Goal: Use online tool/utility

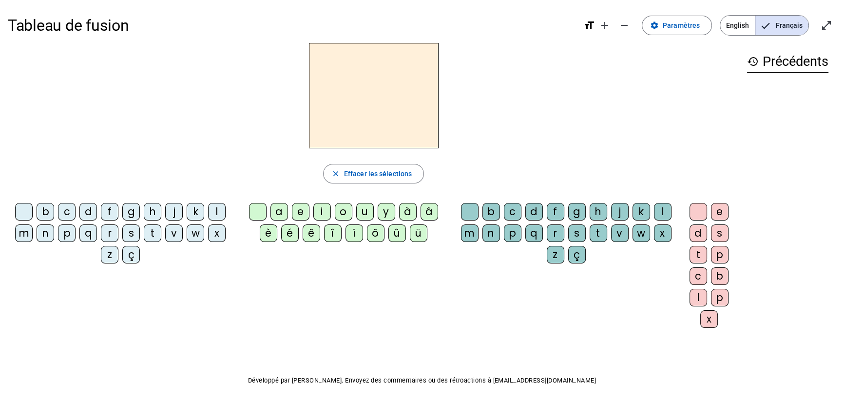
click at [216, 210] on div "l" at bounding box center [217, 212] width 18 height 18
click at [283, 212] on div "a" at bounding box center [280, 212] width 18 height 18
click at [617, 233] on div "v" at bounding box center [620, 233] width 18 height 18
click at [723, 211] on div "e" at bounding box center [720, 212] width 18 height 18
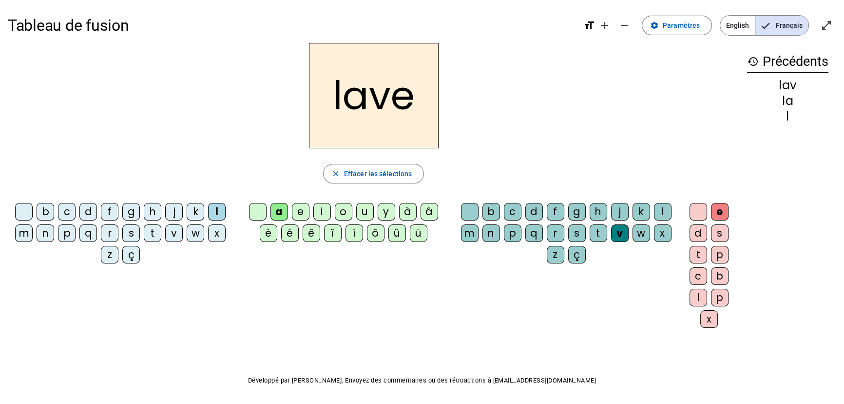
click at [126, 209] on div "g" at bounding box center [131, 212] width 18 height 18
click at [67, 233] on div "p" at bounding box center [67, 233] width 18 height 18
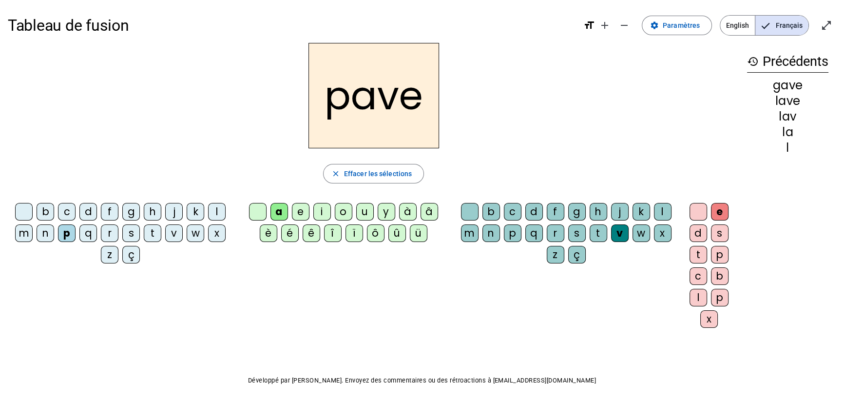
click at [108, 233] on div "r" at bounding box center [110, 233] width 18 height 18
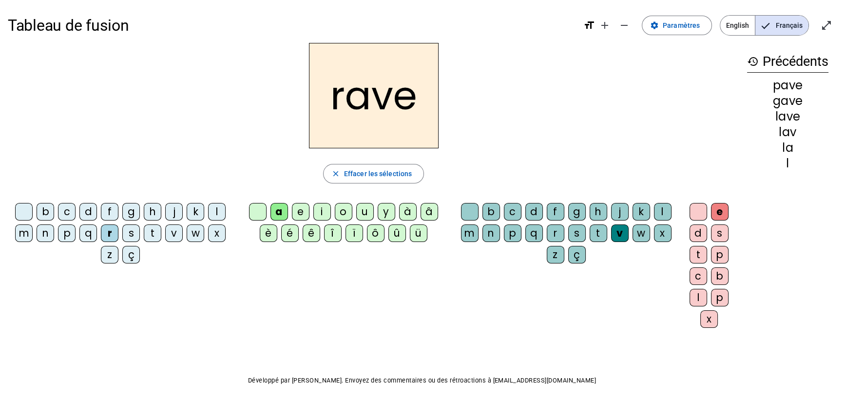
click at [574, 233] on div "s" at bounding box center [577, 233] width 18 height 18
click at [60, 210] on div "c" at bounding box center [67, 212] width 18 height 18
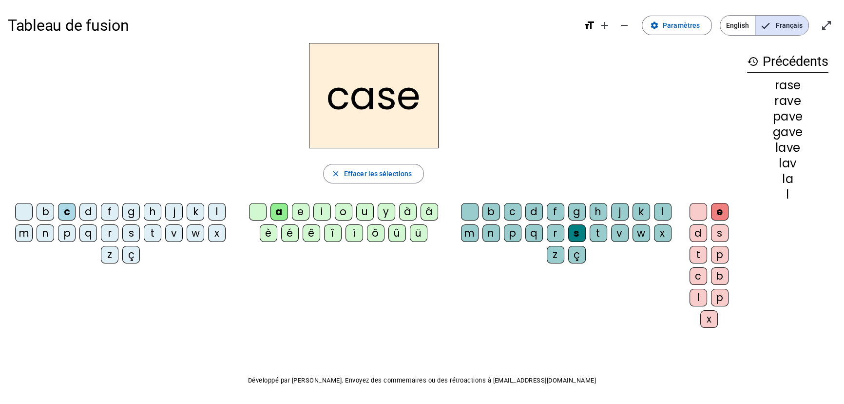
click at [129, 238] on div "s" at bounding box center [131, 233] width 18 height 18
click at [176, 237] on div "v" at bounding box center [174, 233] width 18 height 18
click at [47, 214] on div "b" at bounding box center [46, 212] width 18 height 18
click at [320, 214] on div "i" at bounding box center [322, 212] width 18 height 18
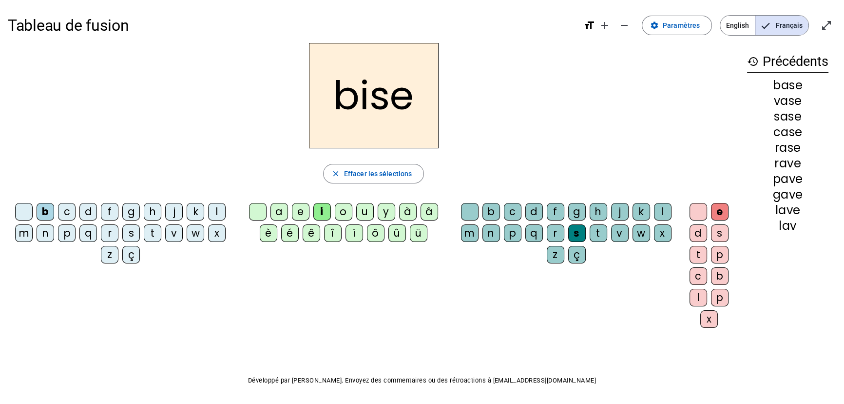
click at [361, 205] on div "u" at bounding box center [365, 212] width 18 height 18
click at [110, 232] on div "r" at bounding box center [110, 233] width 18 height 18
click at [19, 231] on div "m" at bounding box center [24, 233] width 18 height 18
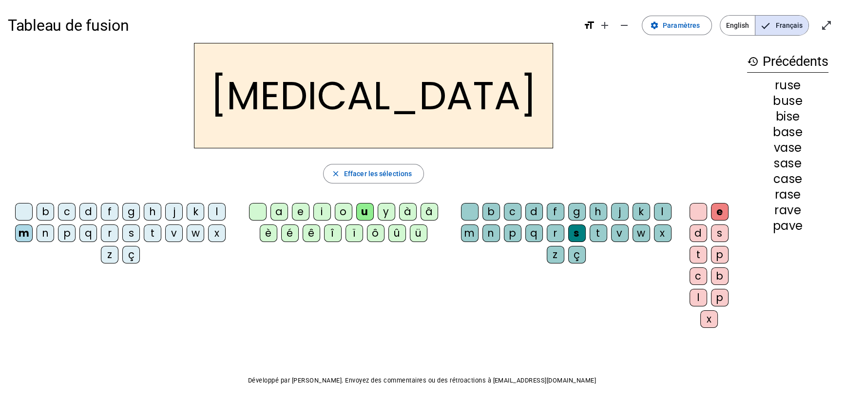
click at [325, 209] on div "i" at bounding box center [322, 212] width 18 height 18
